Goal: Transaction & Acquisition: Download file/media

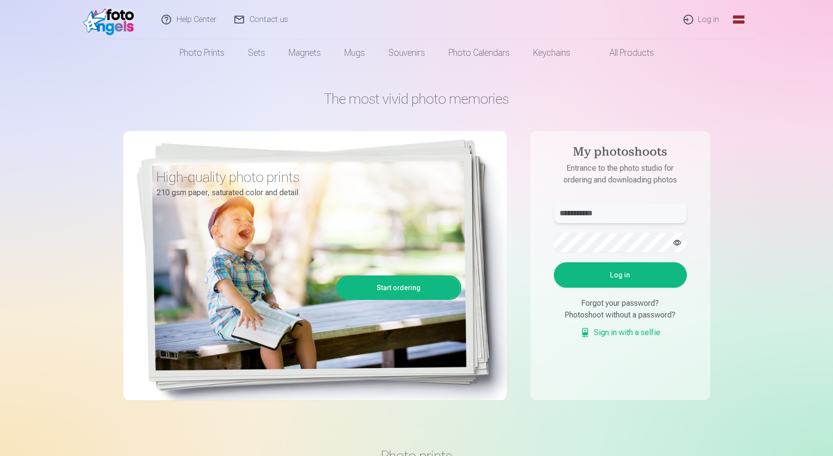
click at [632, 211] on input "**********" at bounding box center [620, 213] width 133 height 20
type input "*"
click at [587, 270] on button "Log in" at bounding box center [620, 274] width 133 height 25
click at [518, 241] on div "**********" at bounding box center [416, 245] width 587 height 357
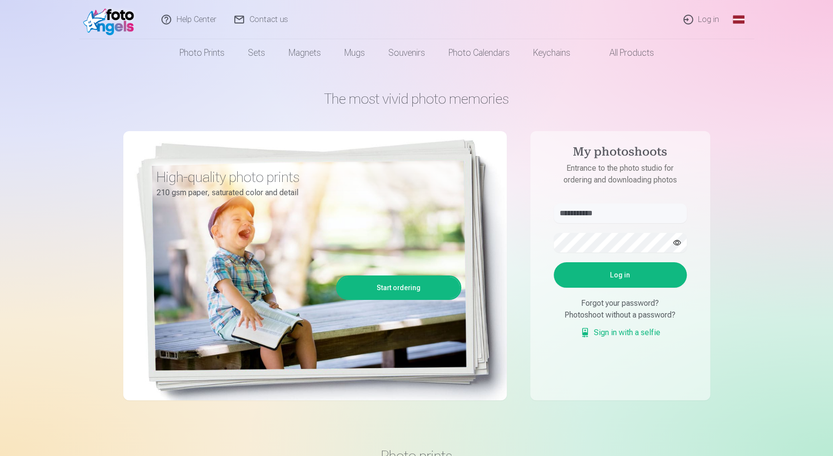
click at [567, 280] on button "Log in" at bounding box center [620, 274] width 133 height 25
click at [586, 215] on input "**********" at bounding box center [620, 213] width 133 height 20
type input "**********"
click at [633, 274] on button "Log in" at bounding box center [620, 274] width 133 height 25
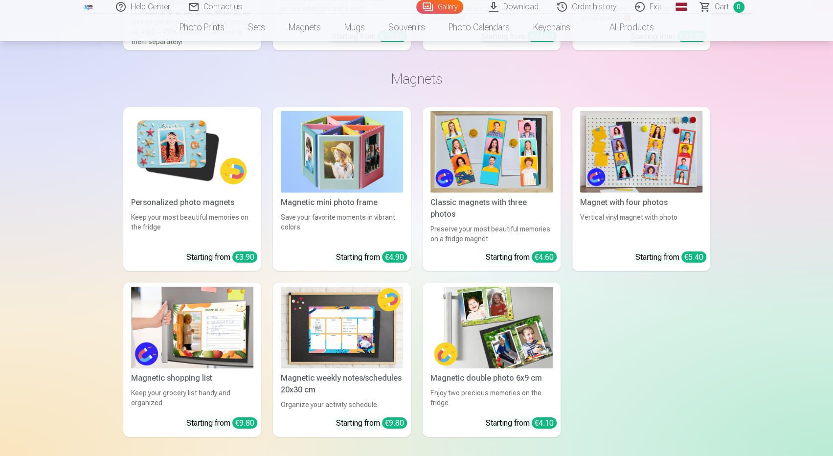
scroll to position [14376, 0]
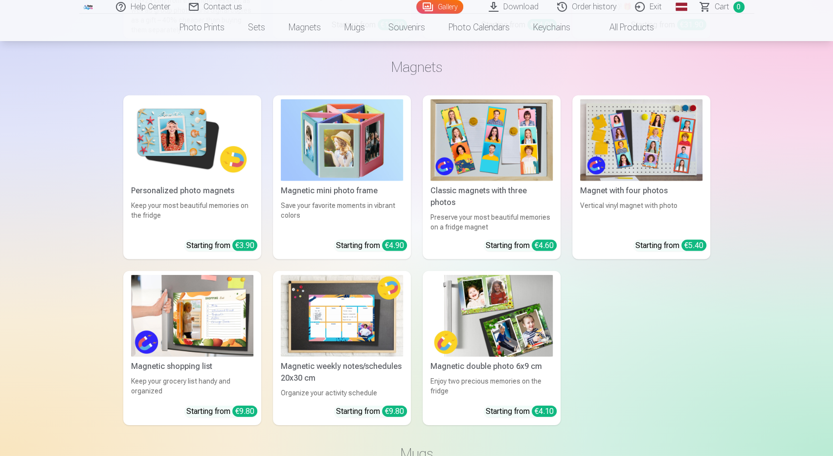
click at [186, 195] on link "Personalized photo magnets Keep your most beautiful memories on the fridge Star…" at bounding box center [192, 177] width 138 height 164
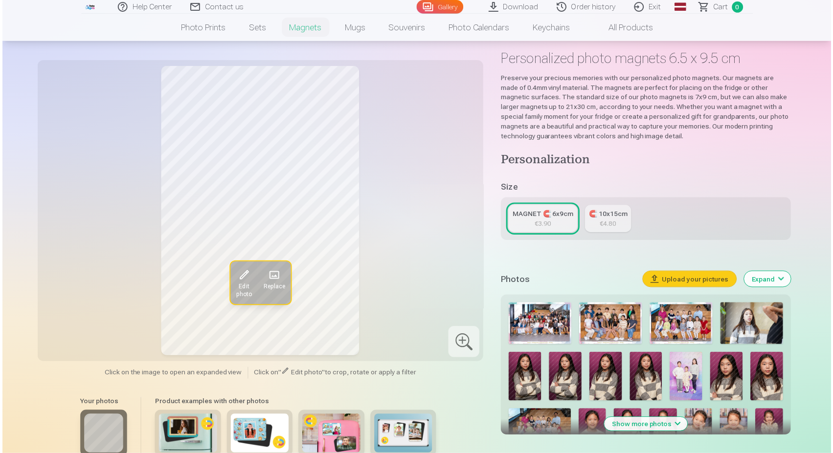
scroll to position [73, 0]
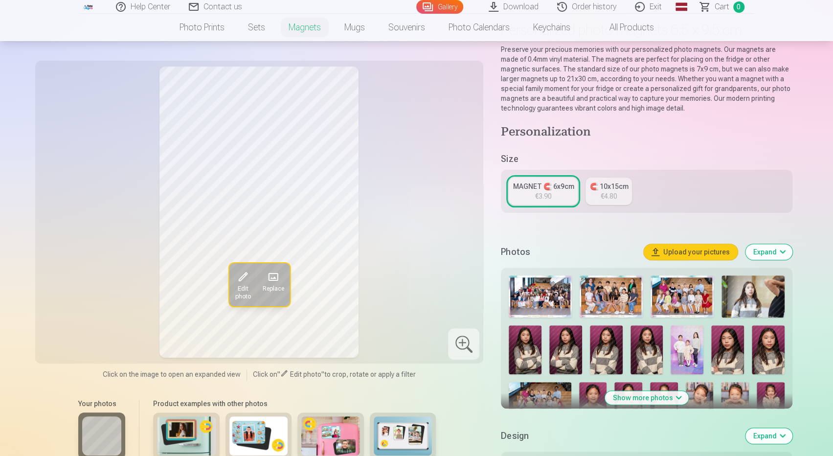
click at [538, 284] on img at bounding box center [540, 296] width 63 height 42
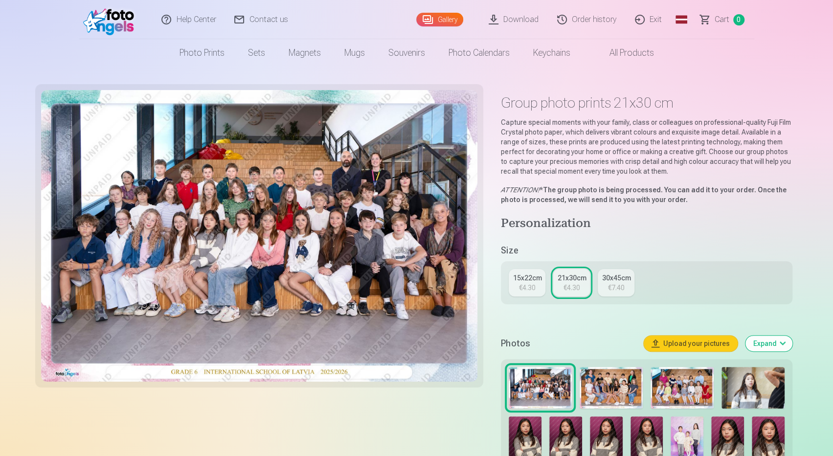
click at [780, 341] on button "Expand" at bounding box center [769, 344] width 47 height 16
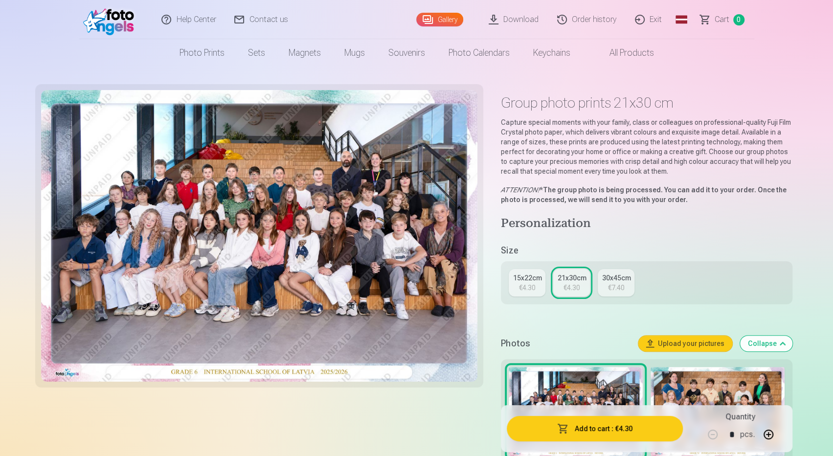
click at [533, 15] on font "Download" at bounding box center [520, 19] width 35 height 9
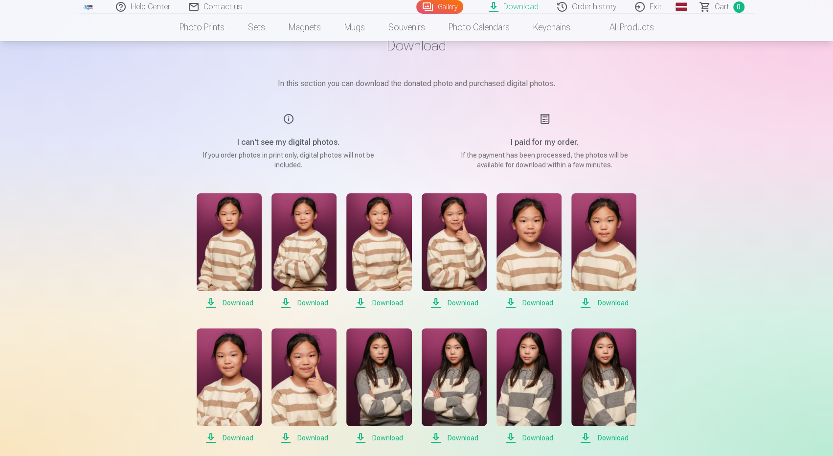
scroll to position [80, 0]
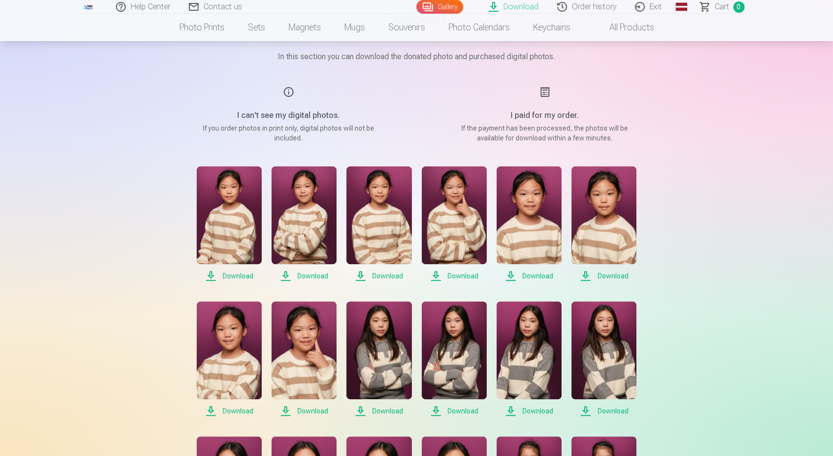
click at [242, 278] on font "Download" at bounding box center [238, 276] width 31 height 8
click at [322, 271] on font "Download" at bounding box center [312, 276] width 31 height 10
click at [386, 275] on font "Download" at bounding box center [387, 276] width 31 height 8
click at [461, 276] on font "Download" at bounding box center [463, 276] width 31 height 8
click at [546, 273] on font "Download" at bounding box center [537, 276] width 31 height 8
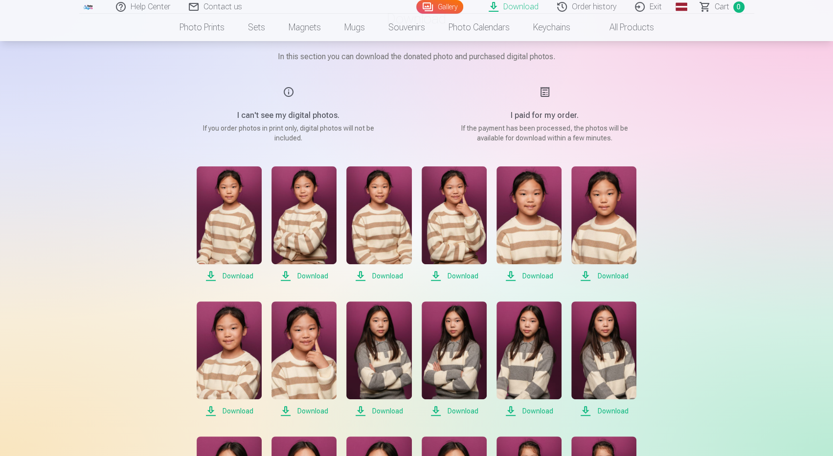
click at [613, 272] on font "Download" at bounding box center [612, 276] width 31 height 8
click at [237, 412] on font "Download" at bounding box center [238, 411] width 31 height 8
click at [305, 414] on font "Download" at bounding box center [312, 411] width 31 height 8
click at [393, 410] on font "Download" at bounding box center [387, 411] width 31 height 8
click at [465, 409] on font "Download" at bounding box center [463, 411] width 31 height 8
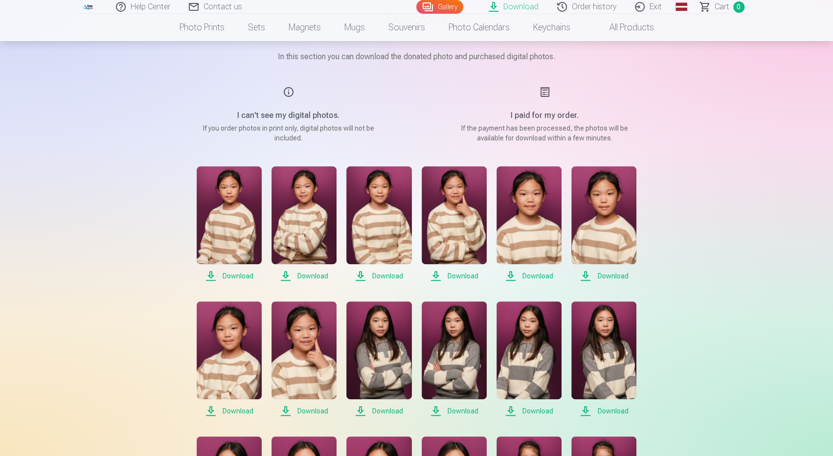
click at [534, 410] on font "Download" at bounding box center [537, 411] width 31 height 8
click at [610, 410] on font "Download" at bounding box center [612, 411] width 31 height 8
drag, startPoint x: 833, startPoint y: 90, endPoint x: 835, endPoint y: 136, distance: 46.0
click at [833, 136] on html "Help Center Contact us Gallery Download Order history Exit Global Latvian (lv) …" at bounding box center [416, 148] width 833 height 456
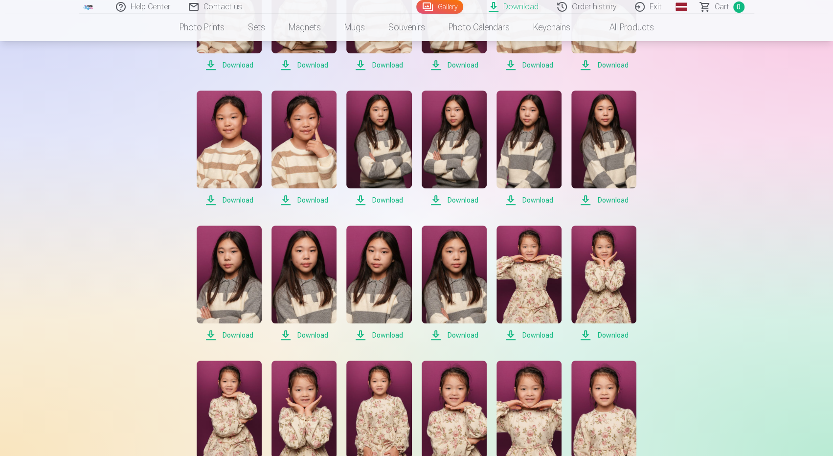
scroll to position [304, 0]
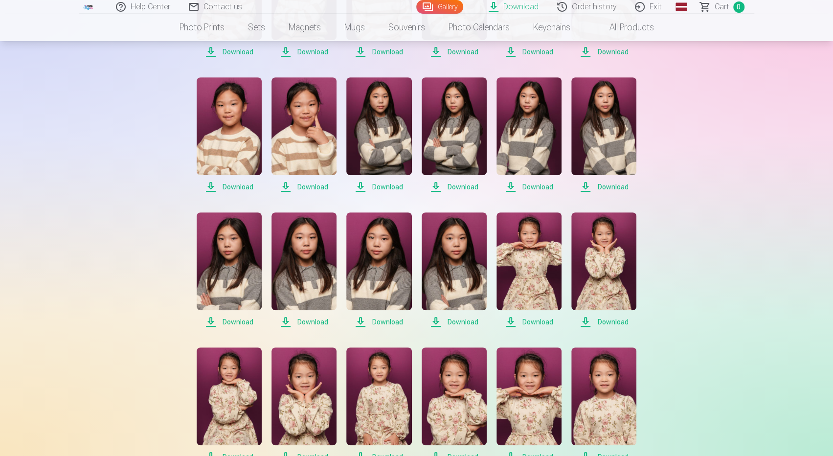
click at [234, 320] on font "Download" at bounding box center [238, 322] width 31 height 8
click at [314, 322] on font "Download" at bounding box center [312, 322] width 31 height 8
click at [394, 323] on font "Download" at bounding box center [387, 322] width 31 height 8
click at [461, 321] on font "Download" at bounding box center [463, 322] width 31 height 8
click at [517, 320] on span "Download" at bounding box center [529, 322] width 65 height 12
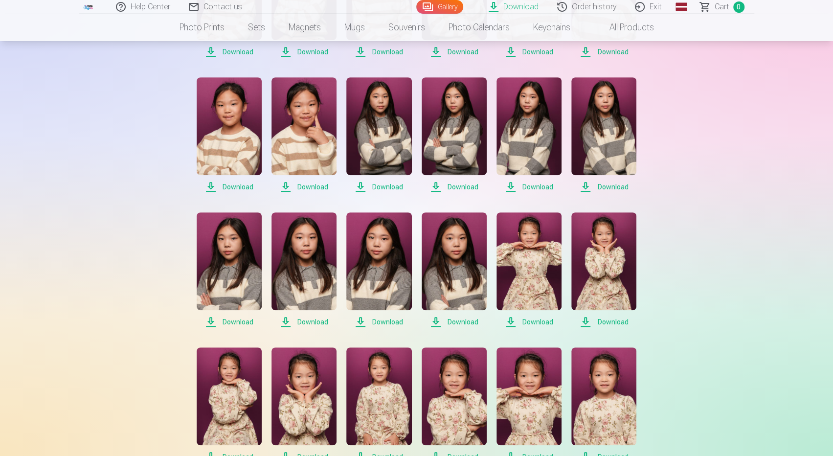
click at [605, 320] on font "Download" at bounding box center [612, 322] width 31 height 8
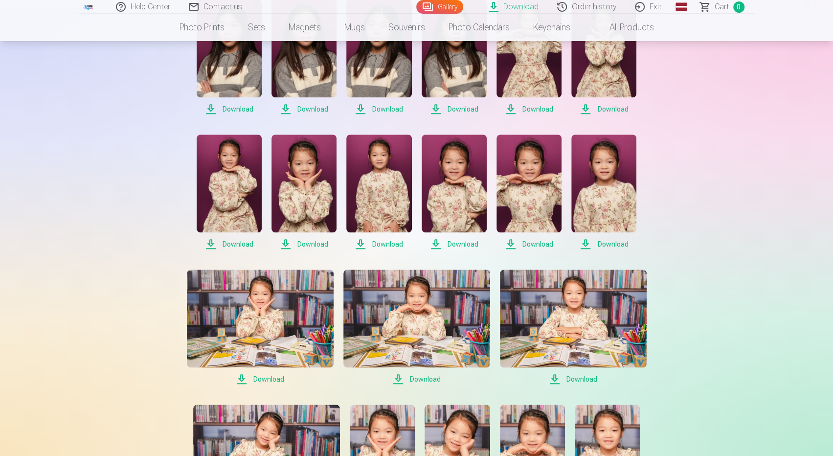
scroll to position [523, 0]
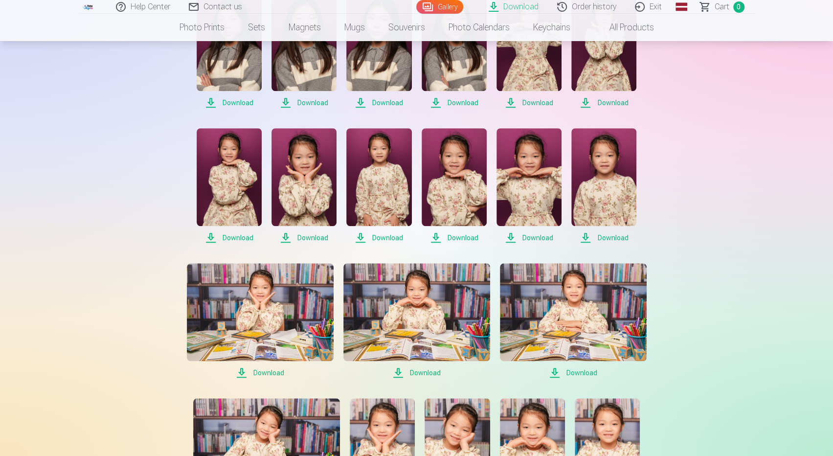
click at [233, 235] on font "Download" at bounding box center [238, 238] width 31 height 8
click at [313, 234] on font "Download" at bounding box center [312, 238] width 31 height 8
click at [378, 236] on font "Download" at bounding box center [387, 238] width 31 height 8
click at [454, 242] on font "Download" at bounding box center [463, 238] width 31 height 10
click at [552, 235] on font "Download" at bounding box center [537, 238] width 31 height 8
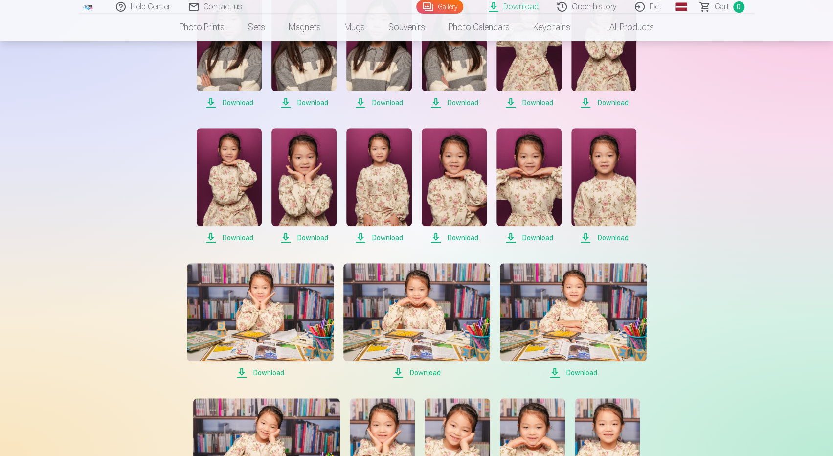
click at [601, 231] on link "Download" at bounding box center [603, 185] width 65 height 115
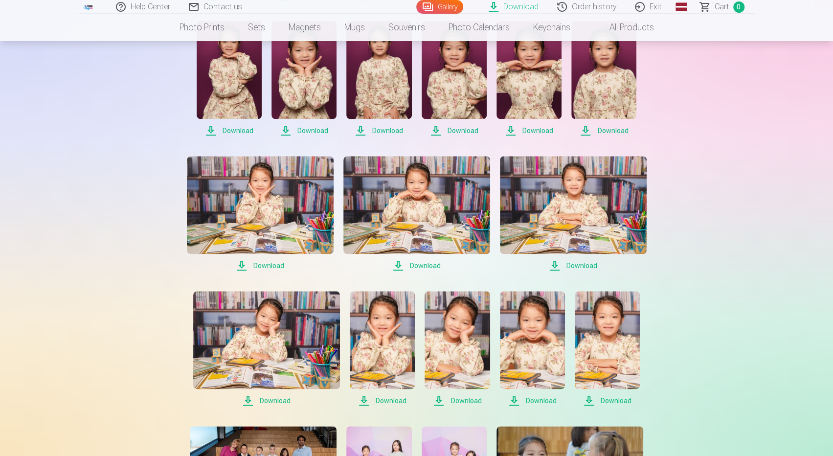
scroll to position [647, 0]
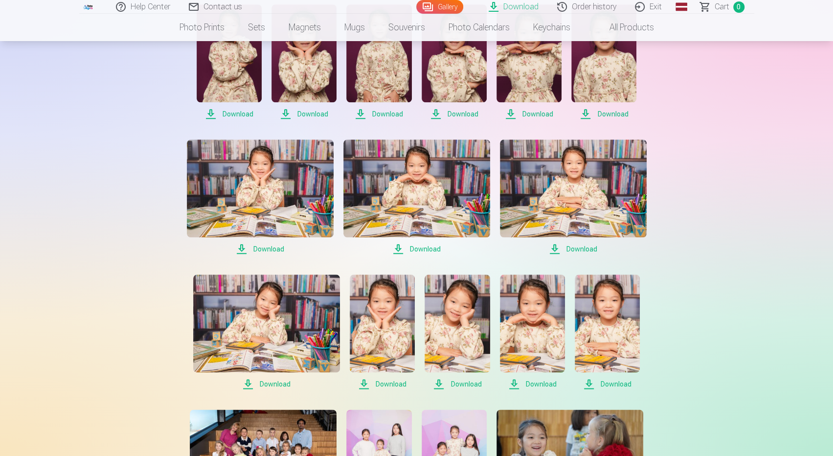
click at [567, 250] on font "Download" at bounding box center [581, 249] width 31 height 8
click at [603, 384] on font "Download" at bounding box center [616, 384] width 31 height 8
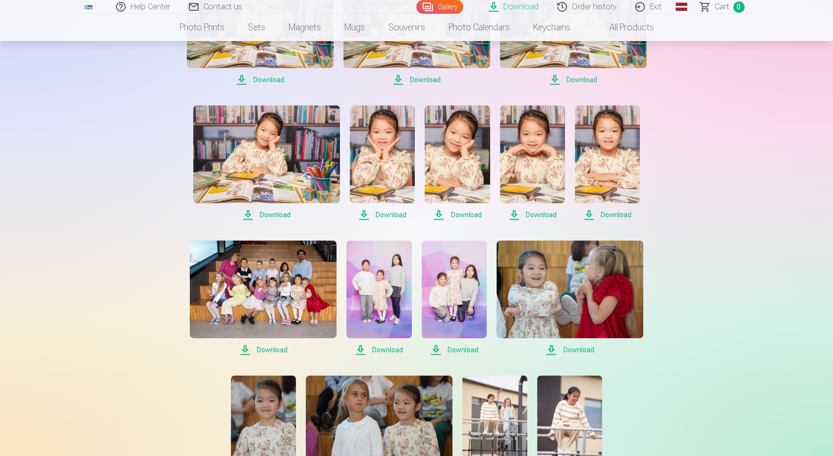
scroll to position [818, 0]
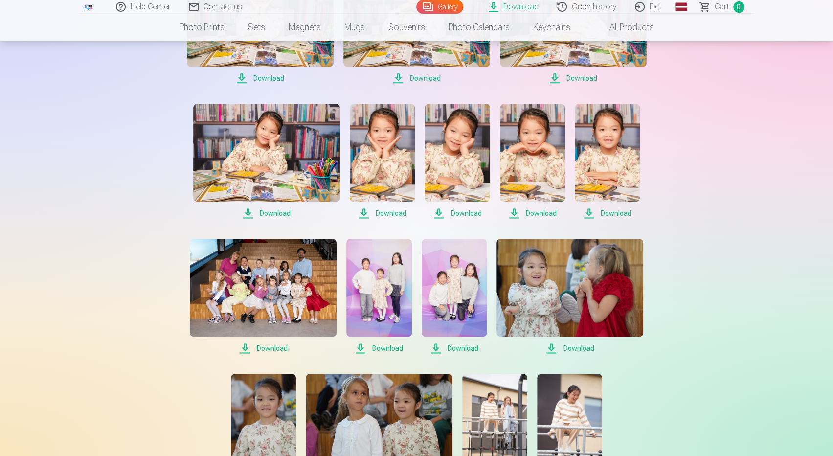
click at [273, 347] on font "Download" at bounding box center [272, 348] width 31 height 8
click at [582, 346] on font "Download" at bounding box center [578, 348] width 31 height 8
click at [448, 347] on font "Download" at bounding box center [463, 348] width 31 height 8
click at [392, 345] on font "Download" at bounding box center [387, 348] width 31 height 8
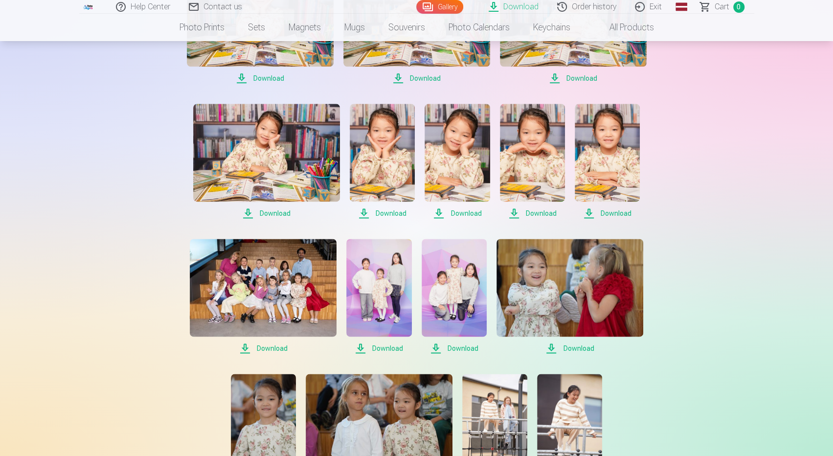
click at [450, 353] on span "Download" at bounding box center [454, 348] width 65 height 12
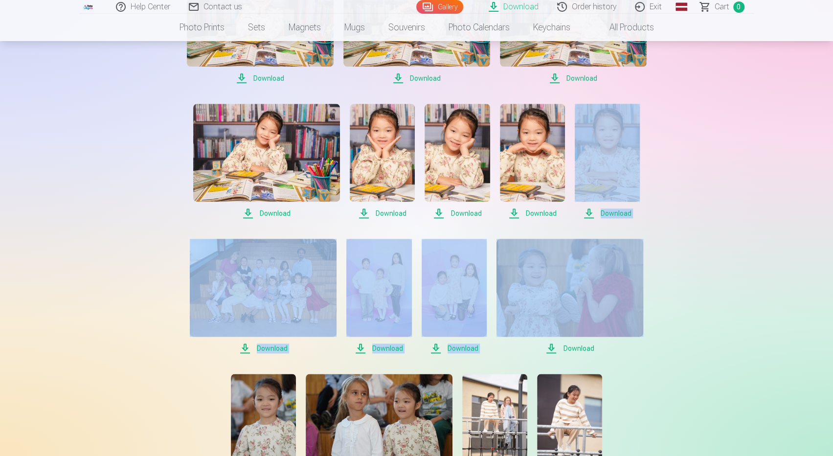
drag, startPoint x: 833, startPoint y: 196, endPoint x: 835, endPoint y: 237, distance: 41.6
click at [817, 234] on div "Help Center Contact us Gallery Download Order history Exit Global Latvian (lv) …" at bounding box center [416, 214] width 833 height 2065
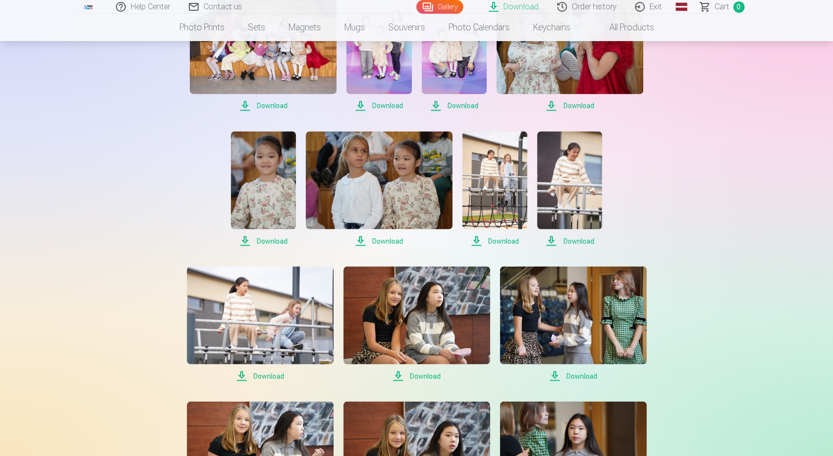
scroll to position [1072, 0]
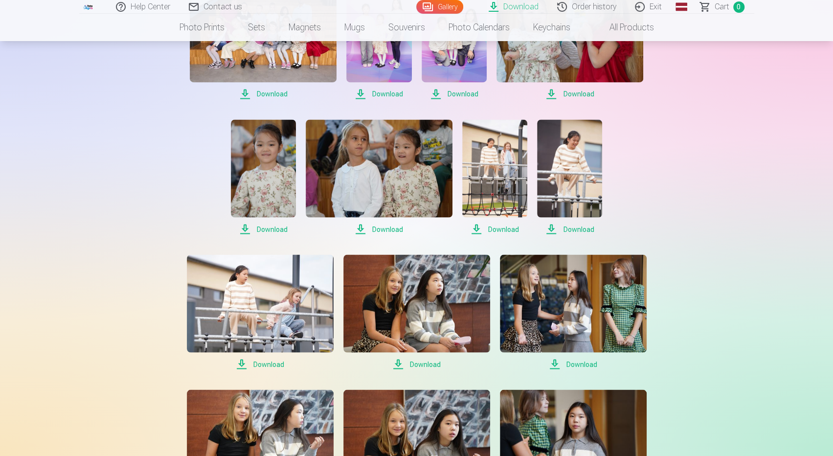
click at [562, 228] on span "Download" at bounding box center [569, 229] width 65 height 12
click at [492, 227] on font "Download" at bounding box center [503, 229] width 31 height 8
click at [392, 226] on font "Download" at bounding box center [387, 229] width 31 height 8
click at [282, 229] on font "Download" at bounding box center [272, 229] width 31 height 8
click at [271, 365] on font "Download" at bounding box center [268, 364] width 31 height 8
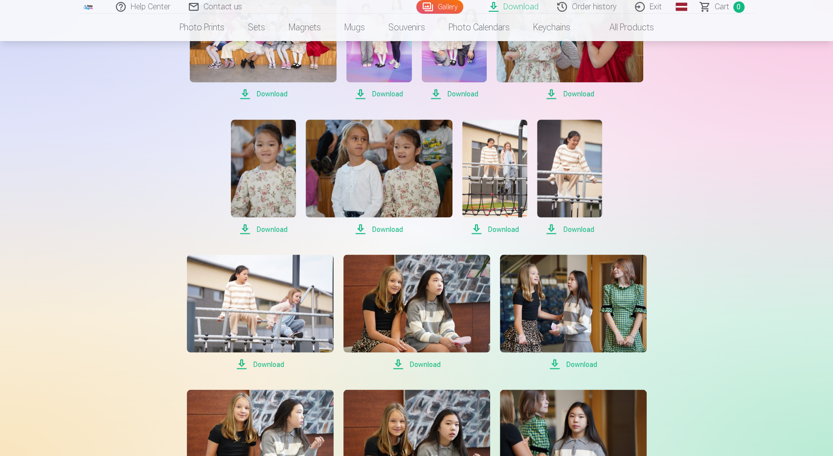
click at [426, 361] on font "Download" at bounding box center [425, 364] width 31 height 8
click at [575, 363] on font "Download" at bounding box center [581, 364] width 31 height 8
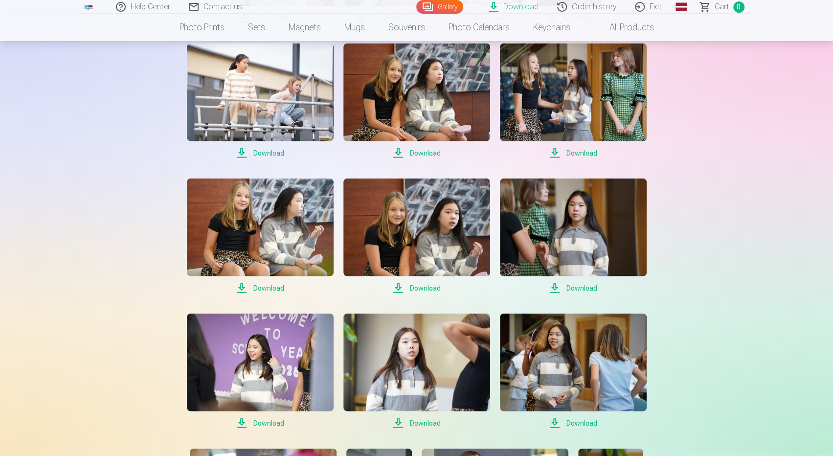
scroll to position [1293, 0]
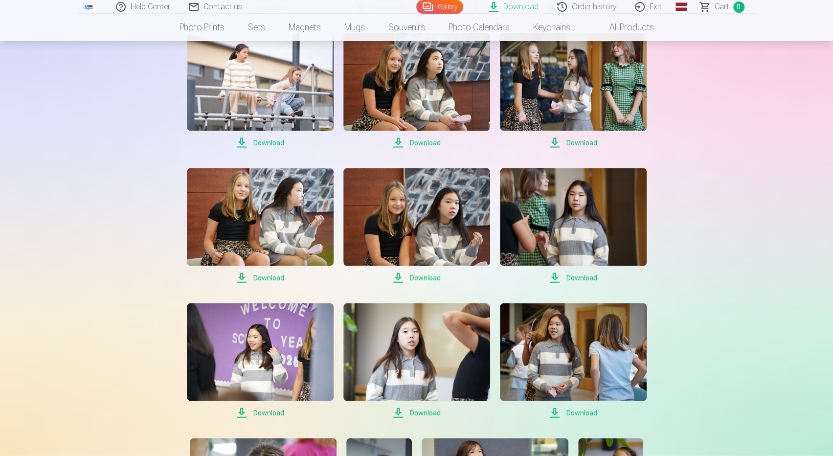
click at [590, 278] on font "Download" at bounding box center [581, 278] width 31 height 8
click at [421, 275] on font "Download" at bounding box center [425, 278] width 31 height 8
click at [275, 277] on font "Download" at bounding box center [268, 278] width 31 height 8
click at [272, 412] on font "Download" at bounding box center [268, 413] width 31 height 8
click at [427, 410] on font "Download" at bounding box center [425, 413] width 31 height 8
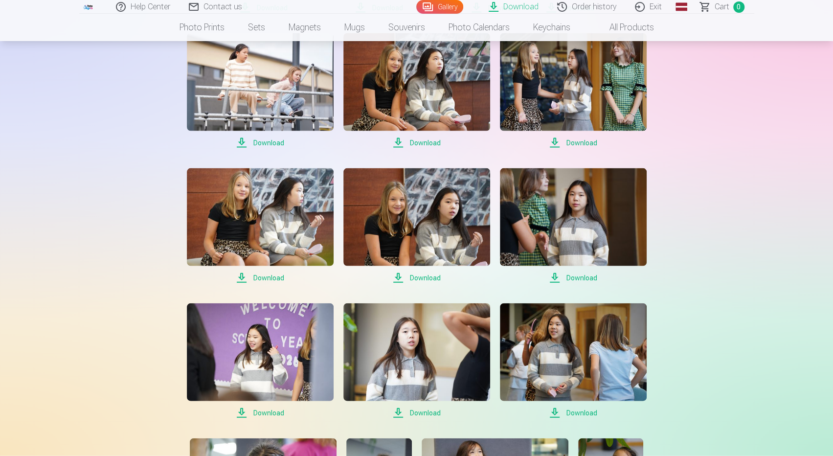
click at [587, 410] on font "Download" at bounding box center [581, 413] width 31 height 8
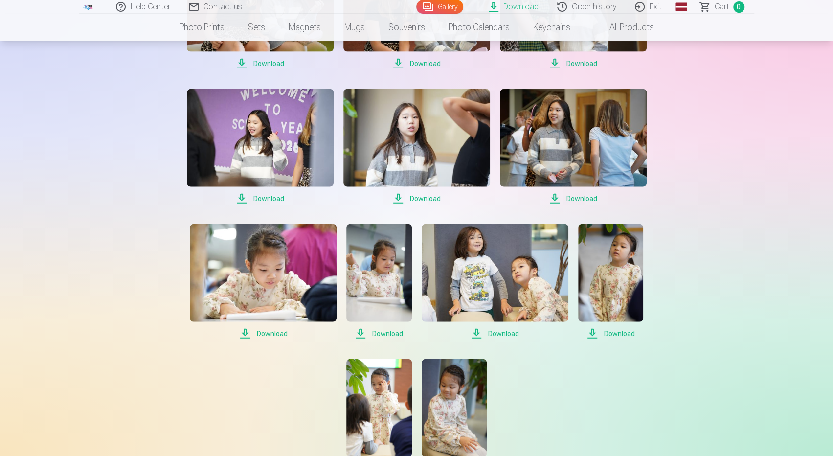
scroll to position [1544, 0]
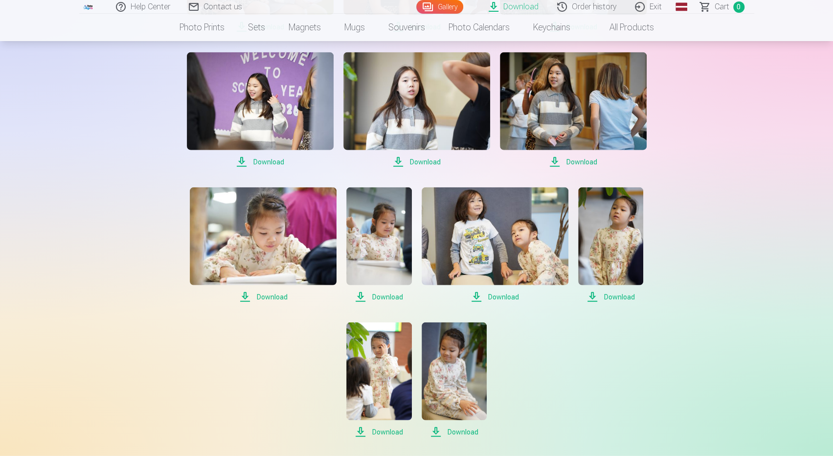
click at [625, 295] on font "Download" at bounding box center [619, 297] width 31 height 8
click at [498, 296] on font "Download" at bounding box center [503, 297] width 31 height 8
click at [394, 293] on font "Download" at bounding box center [387, 297] width 31 height 8
click at [277, 296] on font "Download" at bounding box center [272, 297] width 31 height 8
click at [389, 431] on font "Download" at bounding box center [387, 432] width 31 height 8
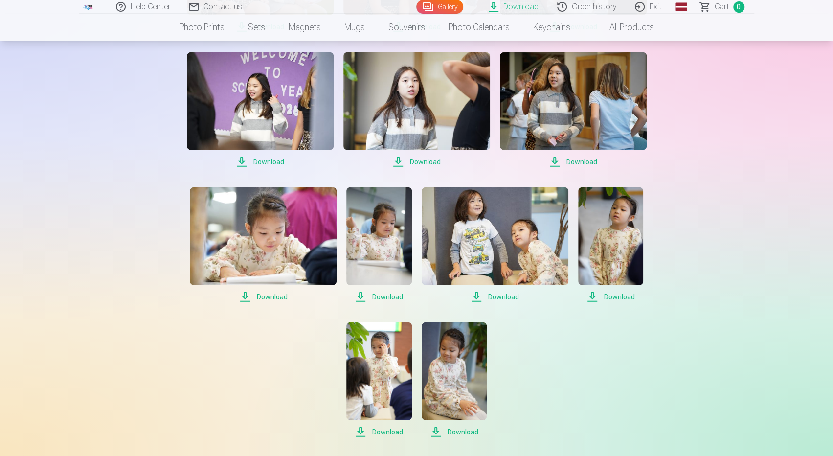
click at [454, 431] on font "Download" at bounding box center [463, 432] width 31 height 8
